Goal: Transaction & Acquisition: Purchase product/service

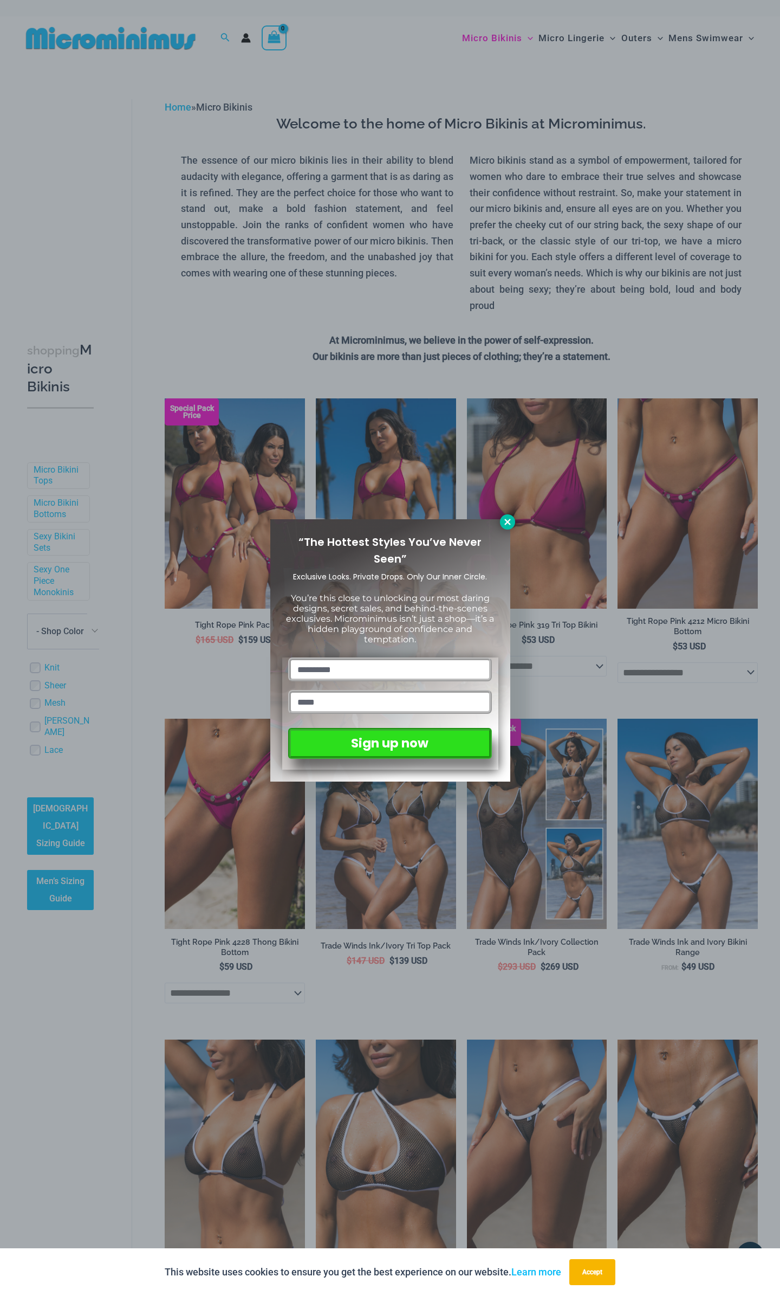
click at [504, 523] on icon at bounding box center [508, 522] width 10 height 10
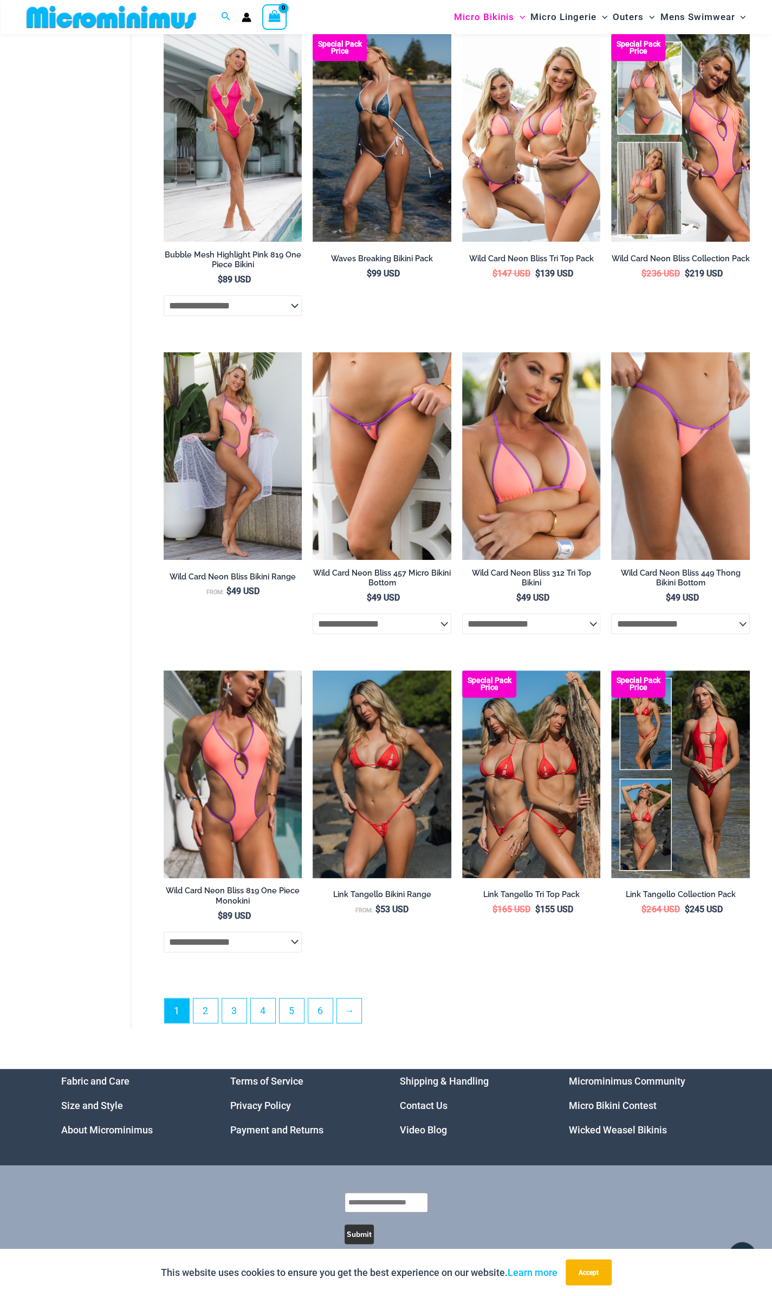
scroll to position [1963, 0]
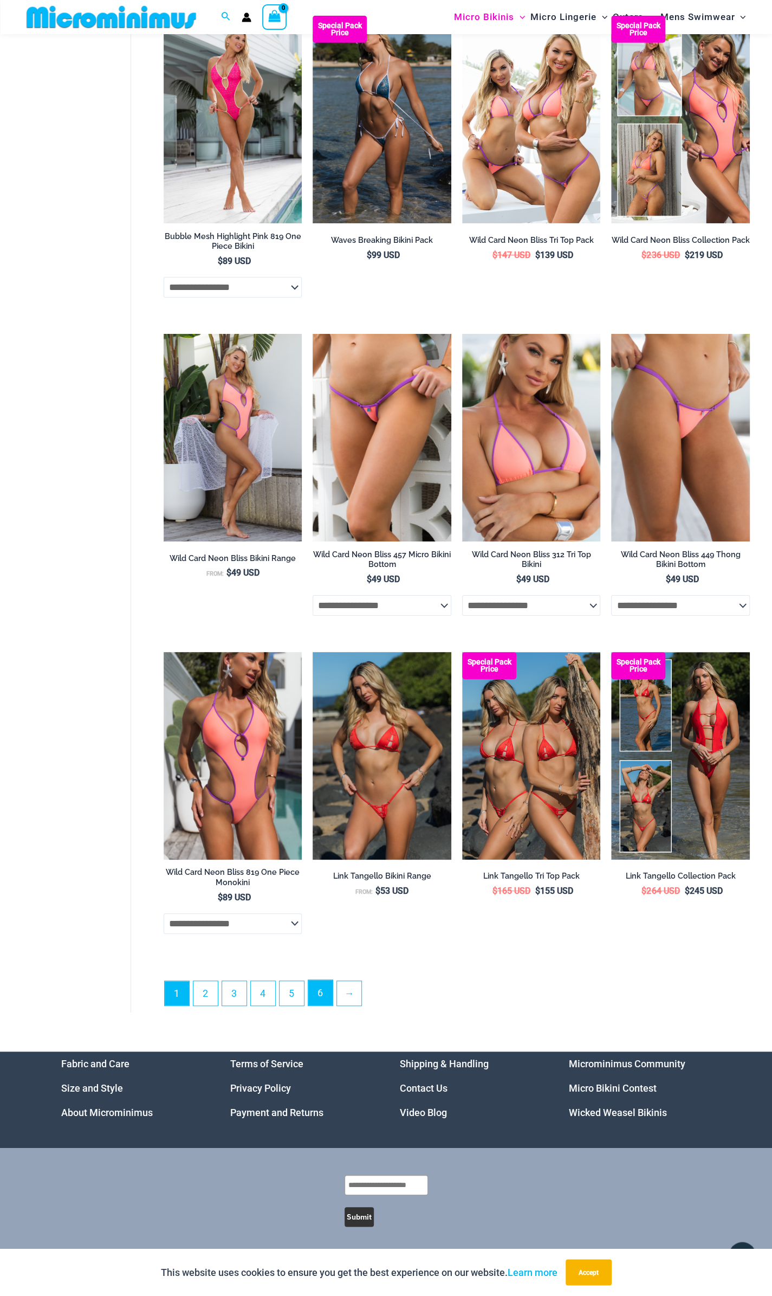
click at [319, 1005] on link "6" at bounding box center [320, 992] width 24 height 25
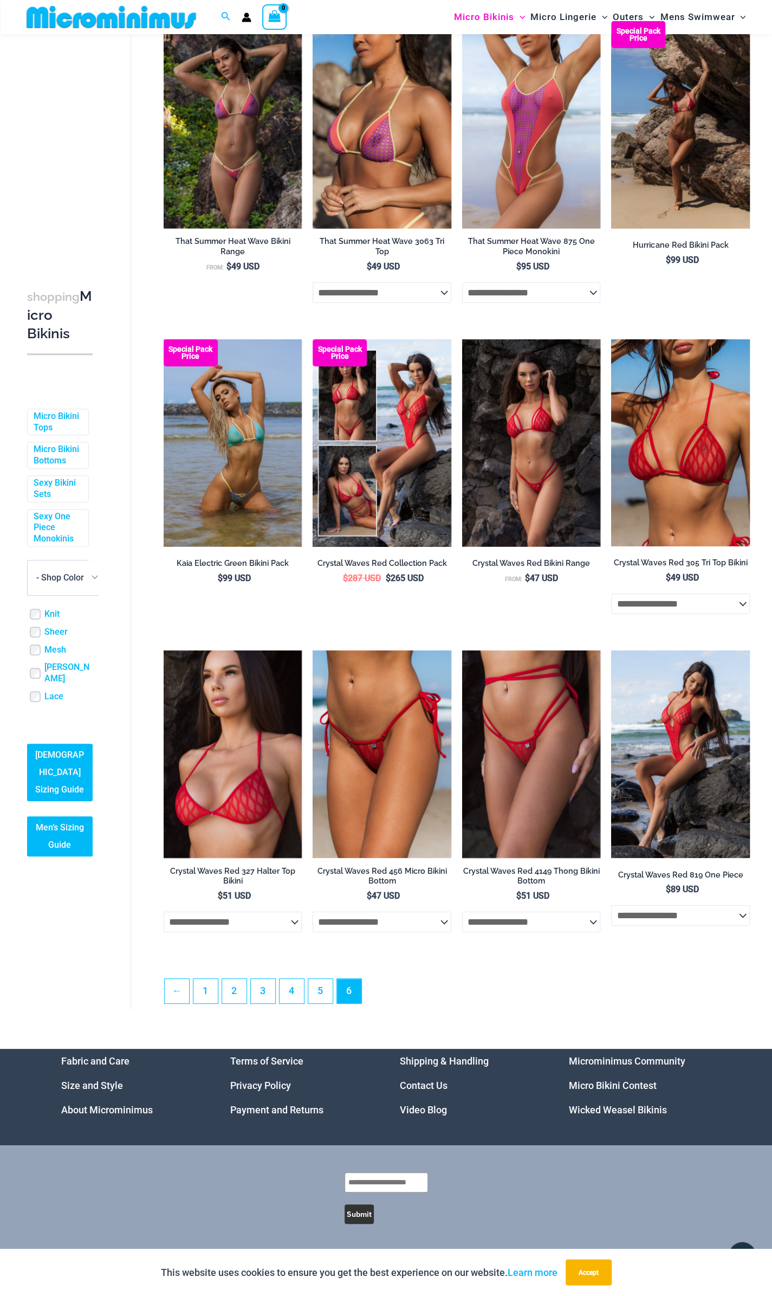
scroll to position [1699, 0]
